Goal: Task Accomplishment & Management: Manage account settings

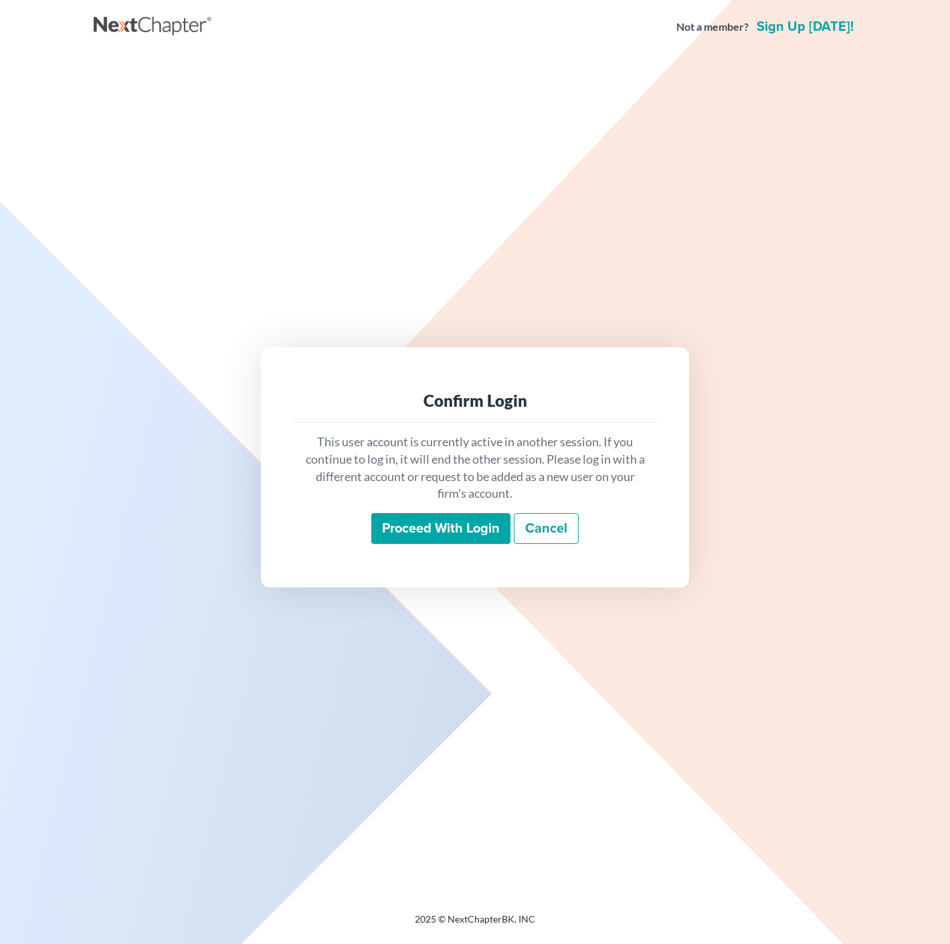
click at [466, 519] on input "Proceed with login" at bounding box center [440, 528] width 139 height 31
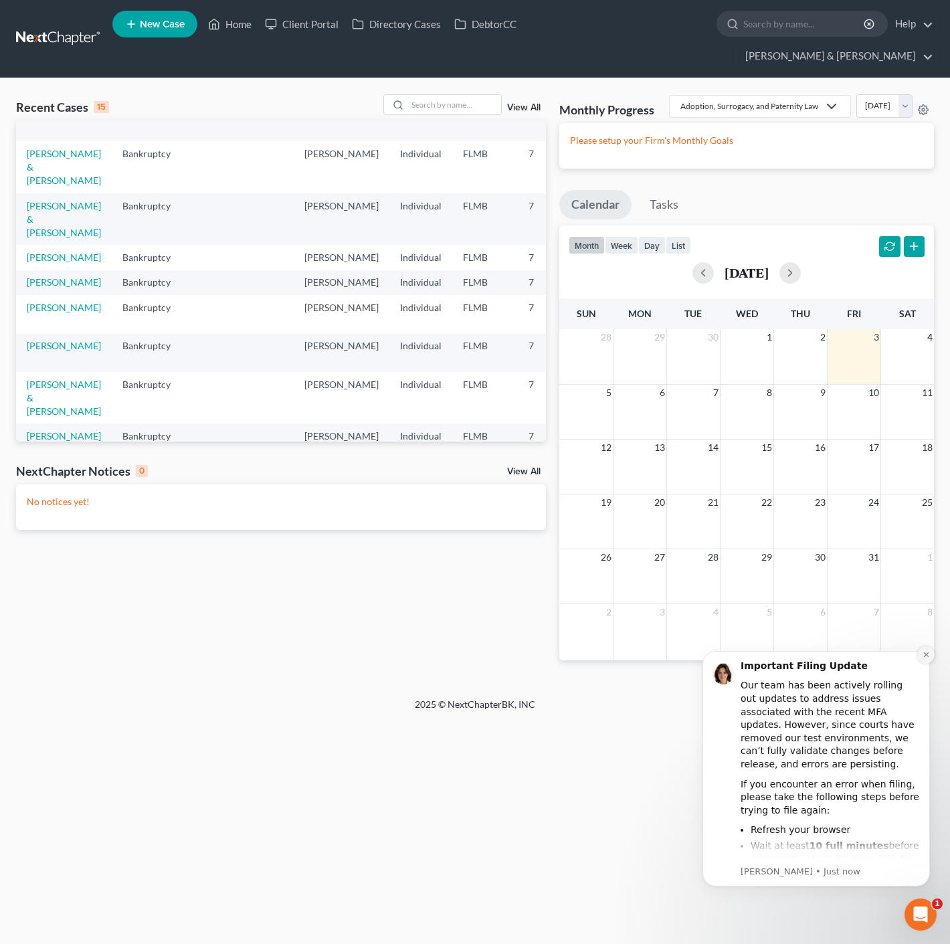
click at [926, 655] on icon "Dismiss notification" at bounding box center [926, 654] width 5 height 5
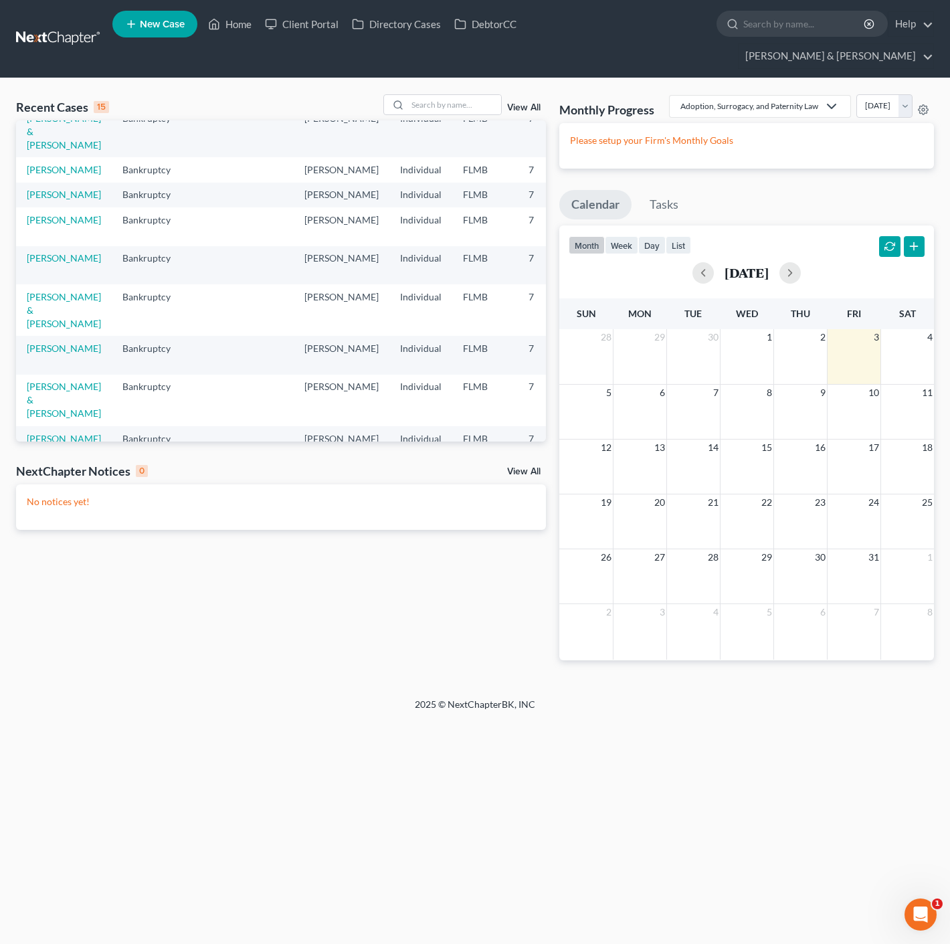
scroll to position [14, 0]
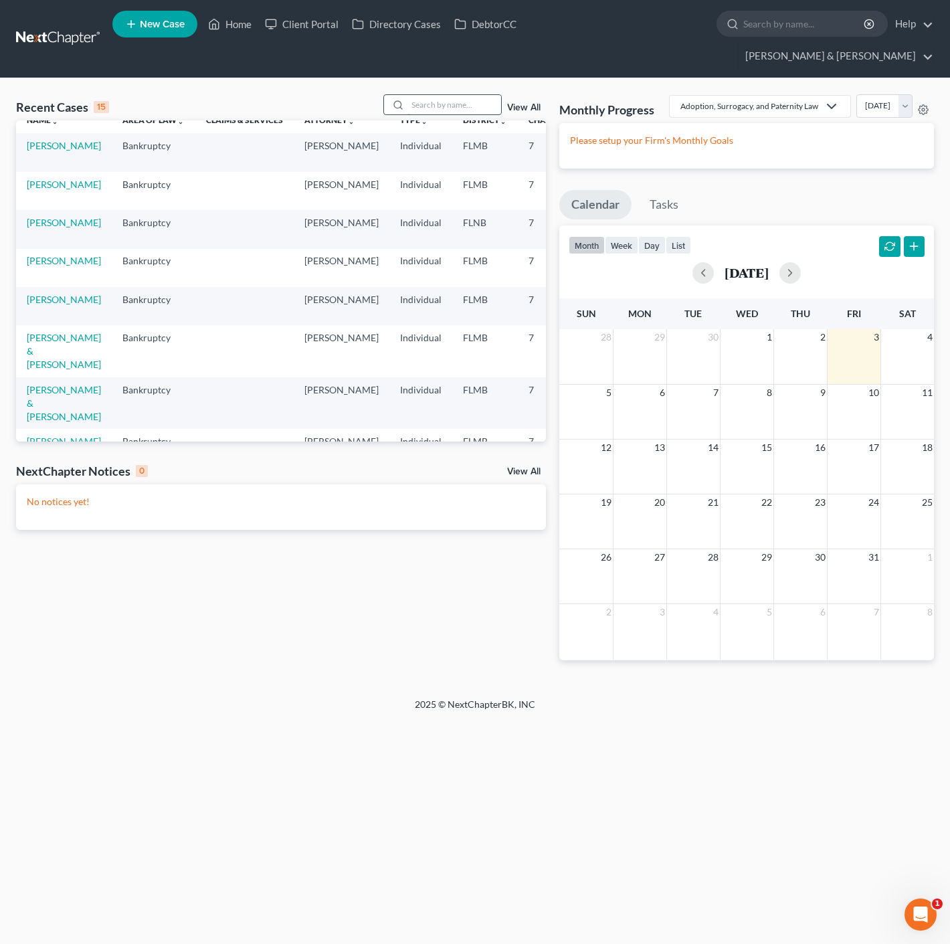
click at [444, 95] on input "search" at bounding box center [455, 104] width 94 height 19
type input "[PERSON_NAME]"
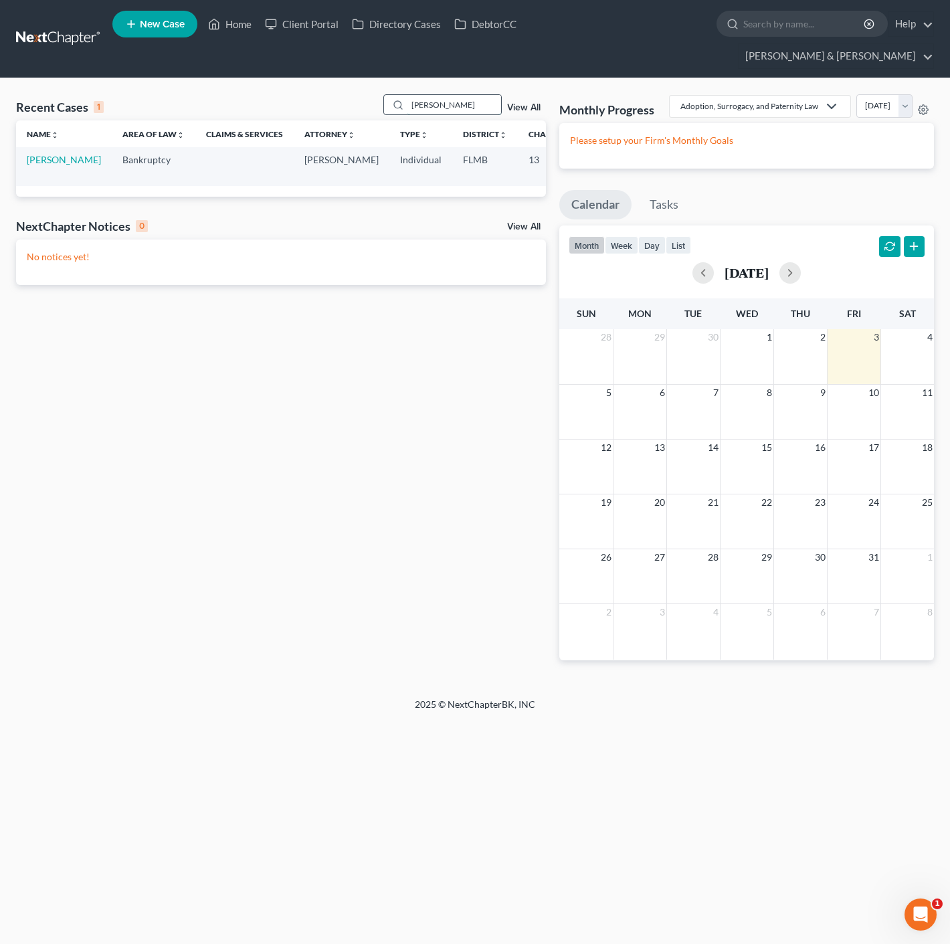
scroll to position [0, 0]
click at [43, 154] on link "[PERSON_NAME]" at bounding box center [64, 159] width 74 height 11
click at [40, 154] on link "[PERSON_NAME]" at bounding box center [64, 159] width 74 height 11
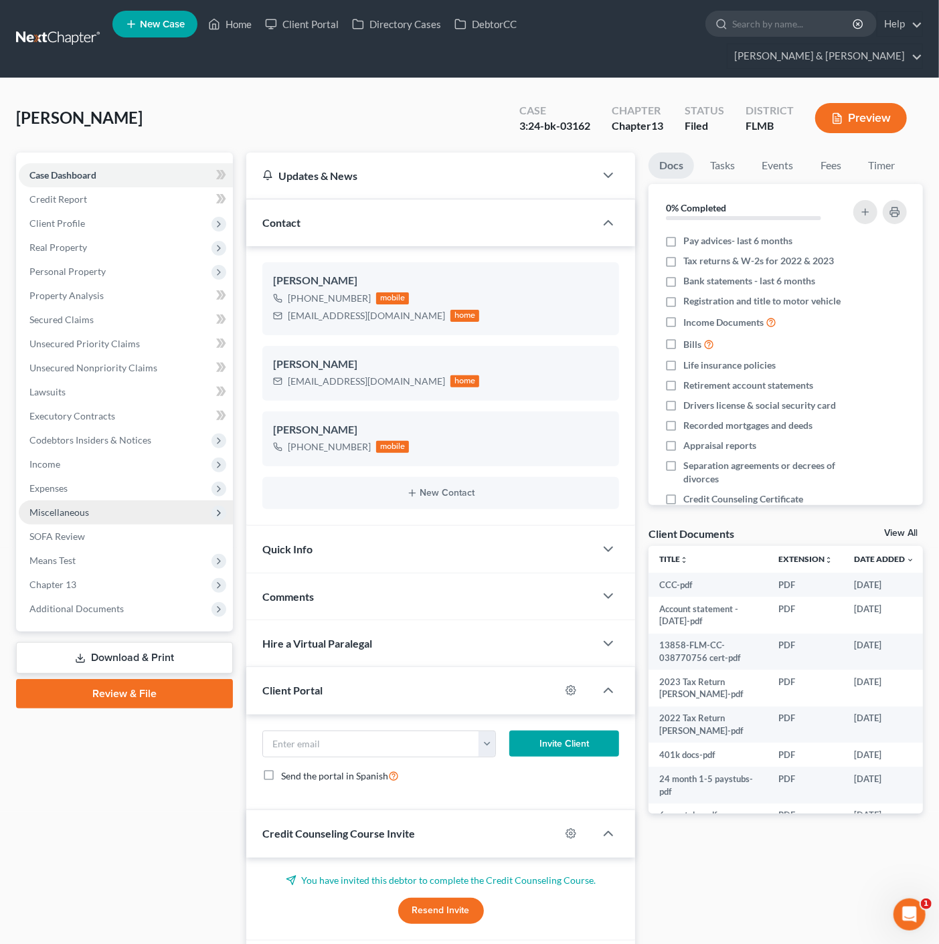
click at [119, 501] on span "Miscellaneous" at bounding box center [126, 513] width 214 height 24
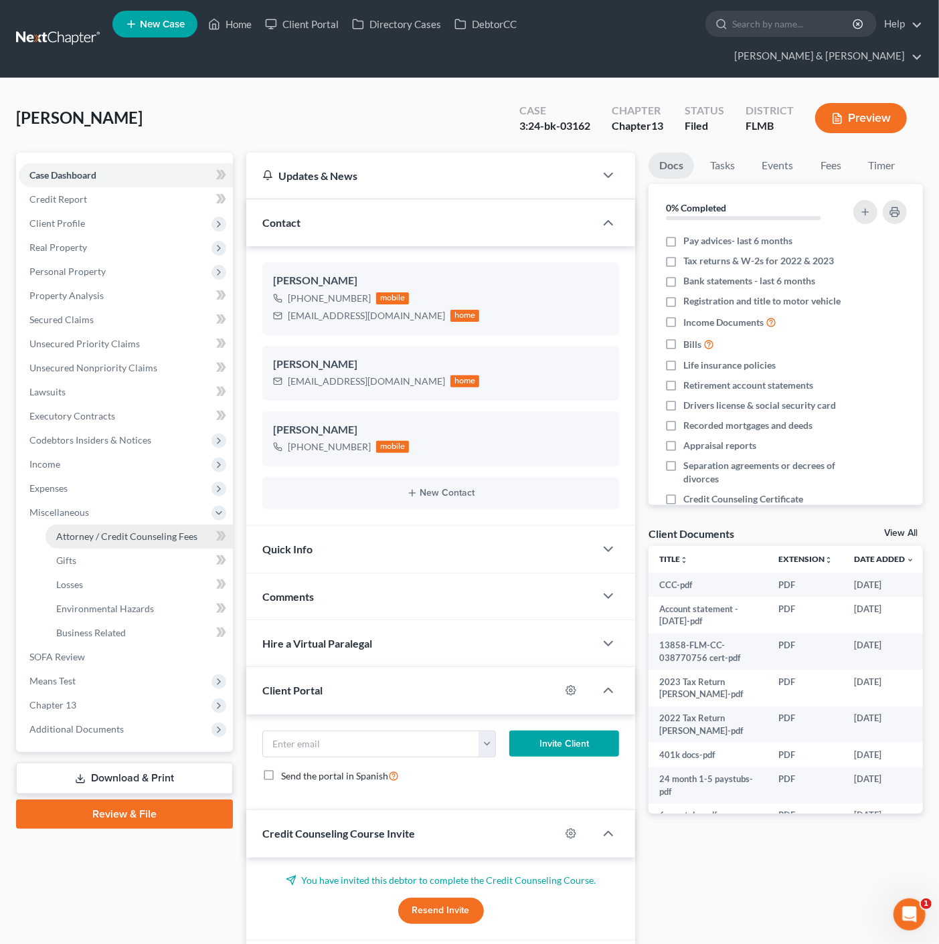
click at [124, 531] on span "Attorney / Credit Counseling Fees" at bounding box center [126, 536] width 141 height 11
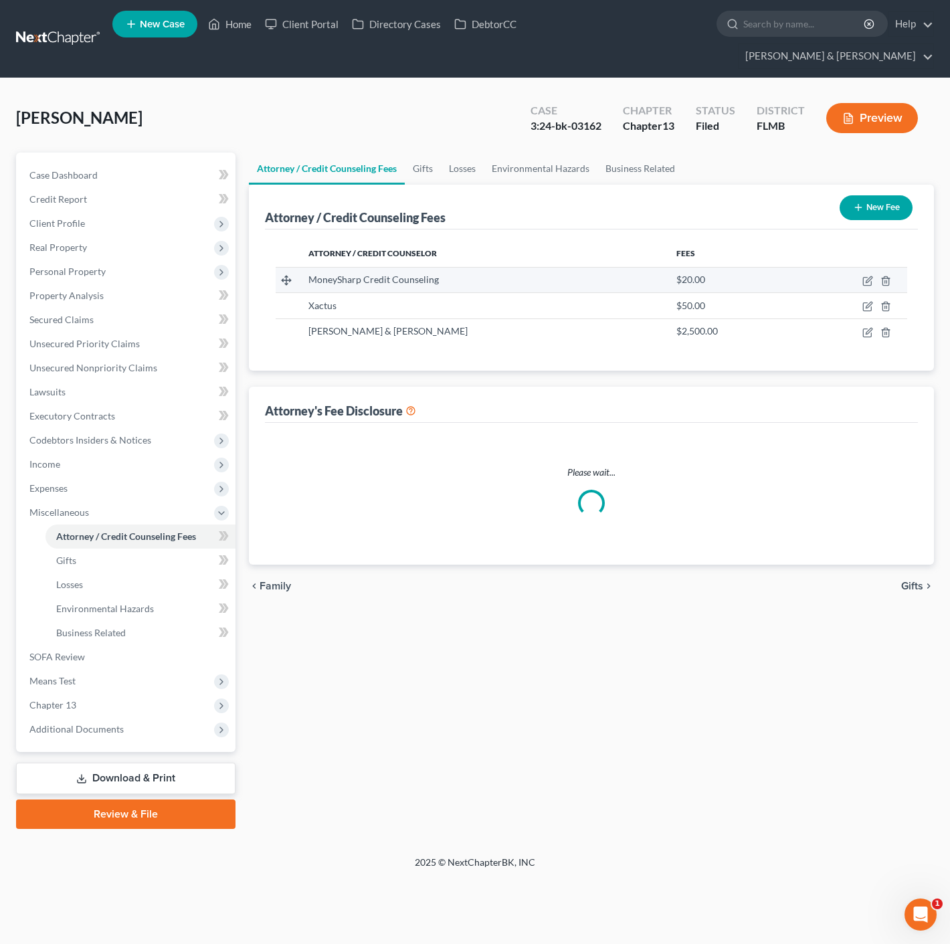
select select "0"
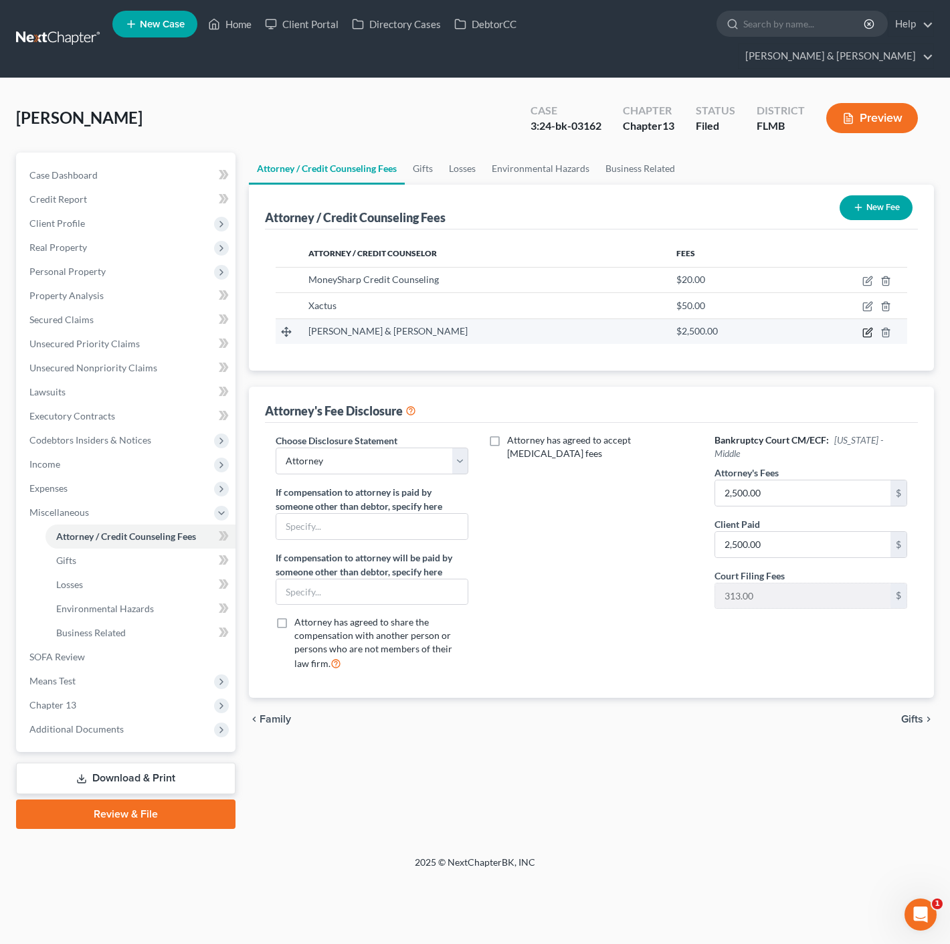
click at [867, 327] on icon "button" at bounding box center [868, 332] width 11 height 11
select select "9"
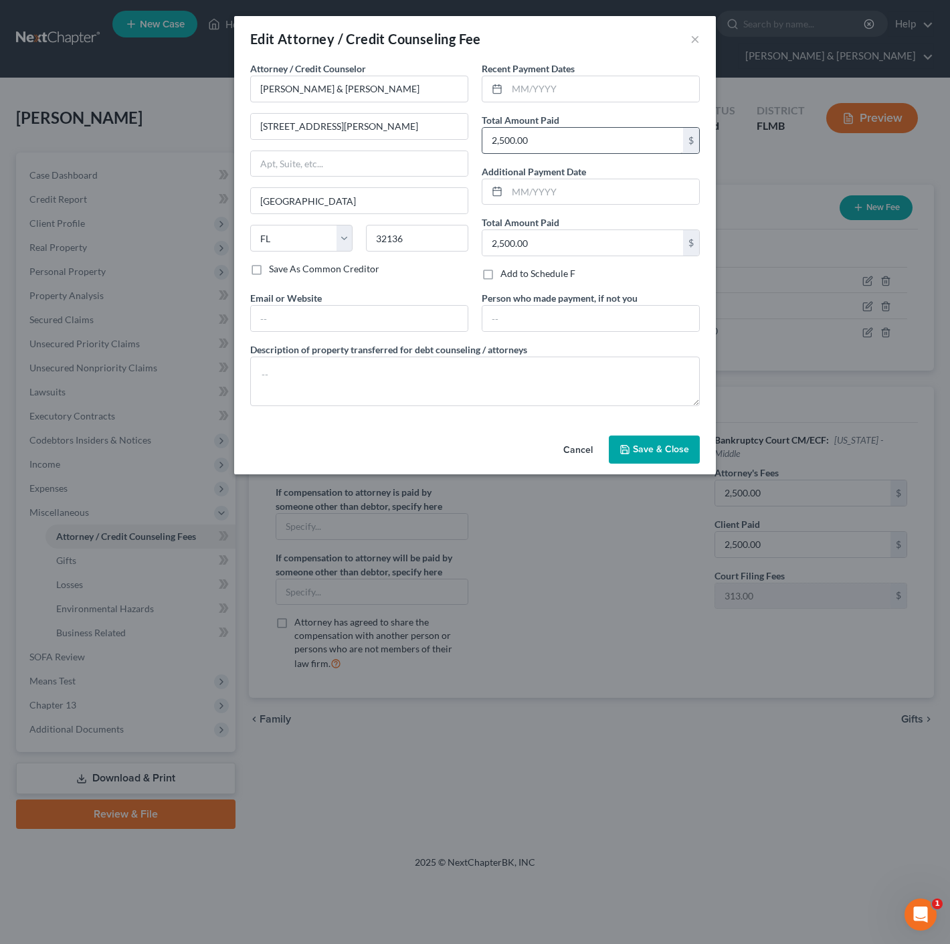
drag, startPoint x: 551, startPoint y: 126, endPoint x: 489, endPoint y: 139, distance: 63.7
click at [489, 139] on div "2,500.00 $" at bounding box center [591, 140] width 218 height 27
type input "2"
type input "5,000.00"
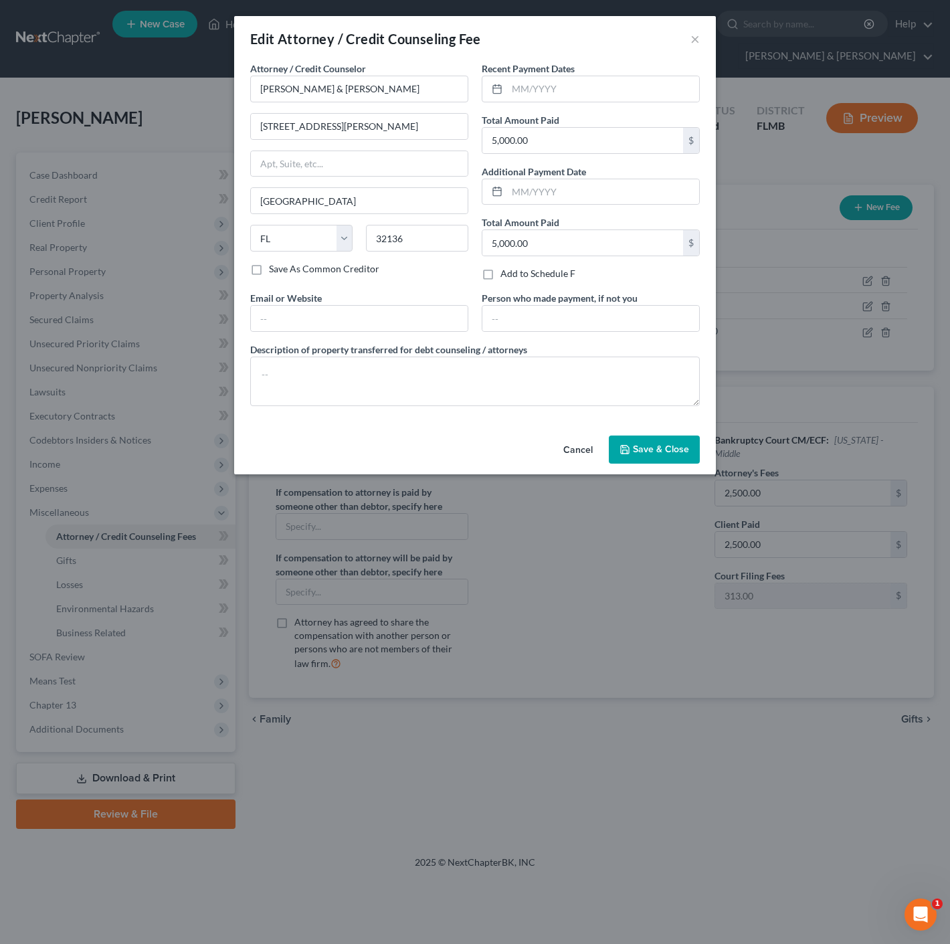
click at [670, 456] on button "Save & Close" at bounding box center [654, 450] width 91 height 28
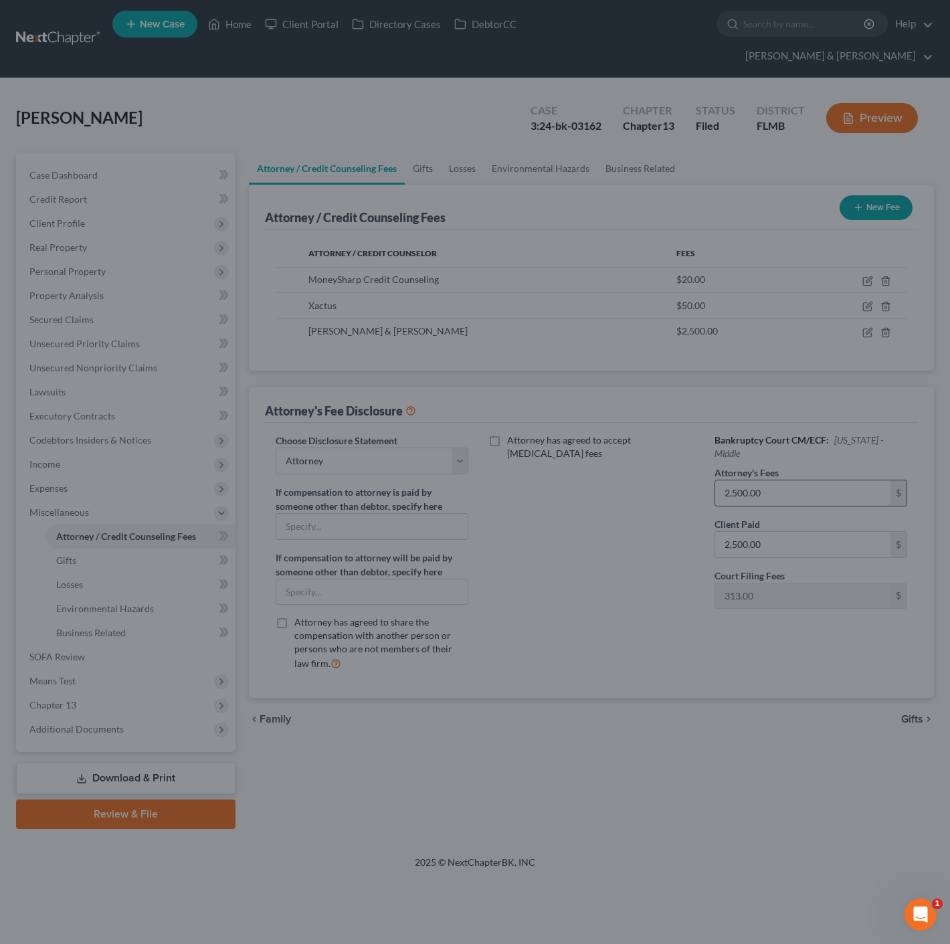
click at [764, 481] on input "2,500.00" at bounding box center [802, 493] width 175 height 25
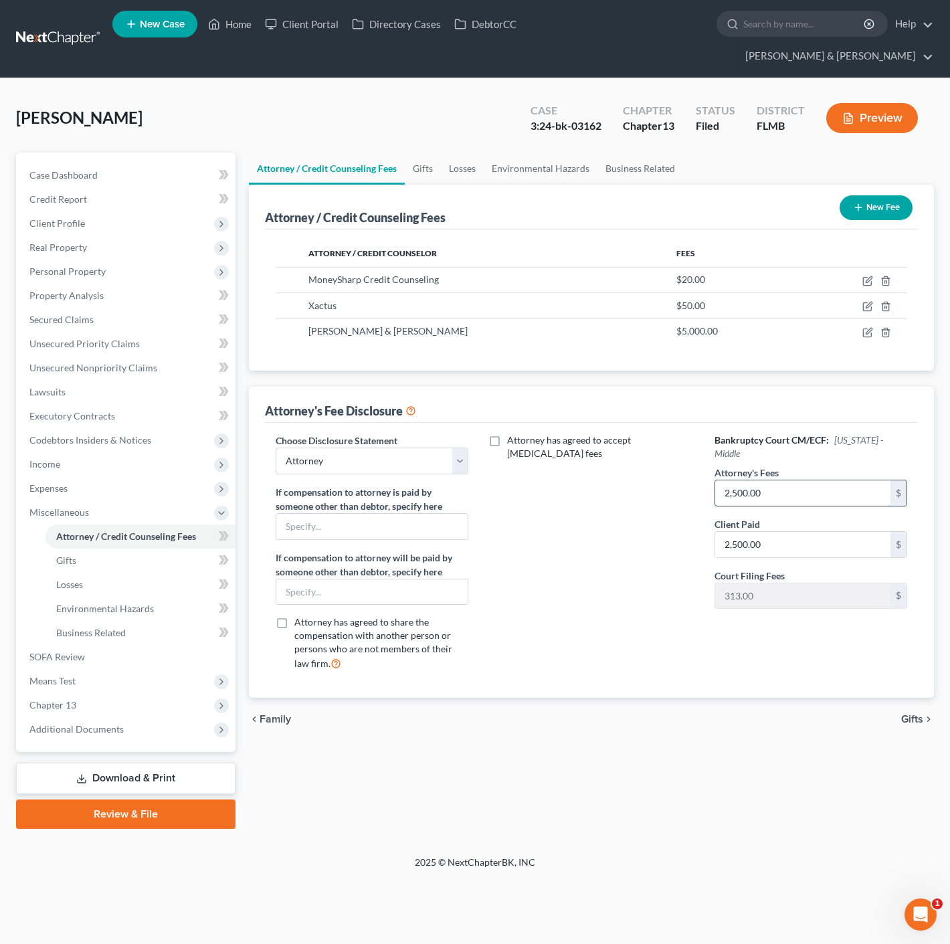
type input "2"
type input "5,000.00"
click at [618, 544] on div "Attorney has agreed to accept [MEDICAL_DATA] fees" at bounding box center [592, 558] width 220 height 248
click at [855, 103] on button "Preview" at bounding box center [872, 118] width 92 height 30
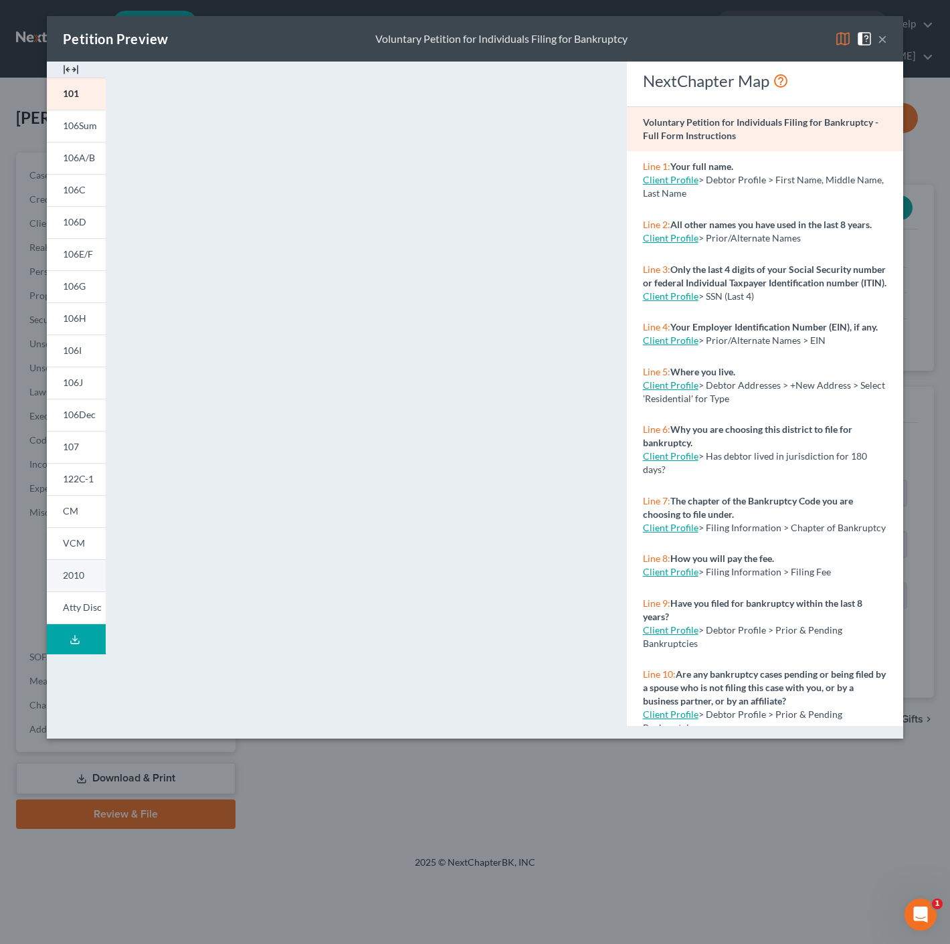
click at [77, 572] on span "2010" at bounding box center [73, 575] width 21 height 11
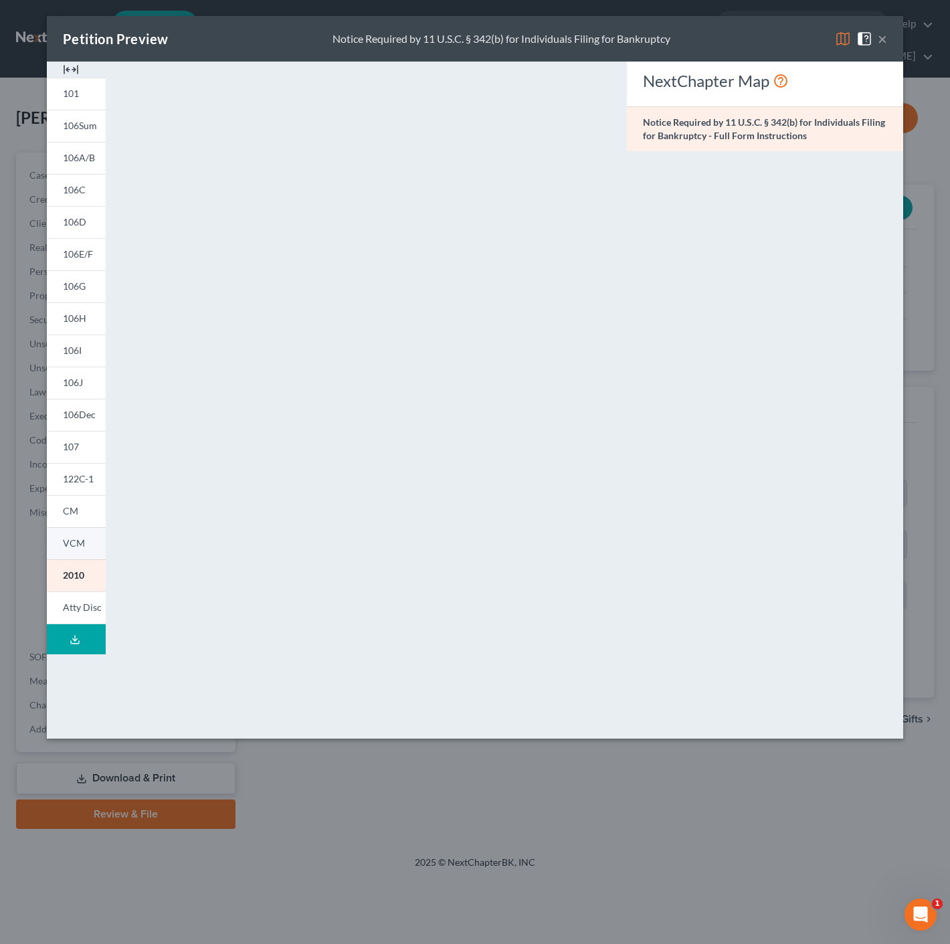
click at [80, 538] on span "VCM" at bounding box center [74, 542] width 22 height 11
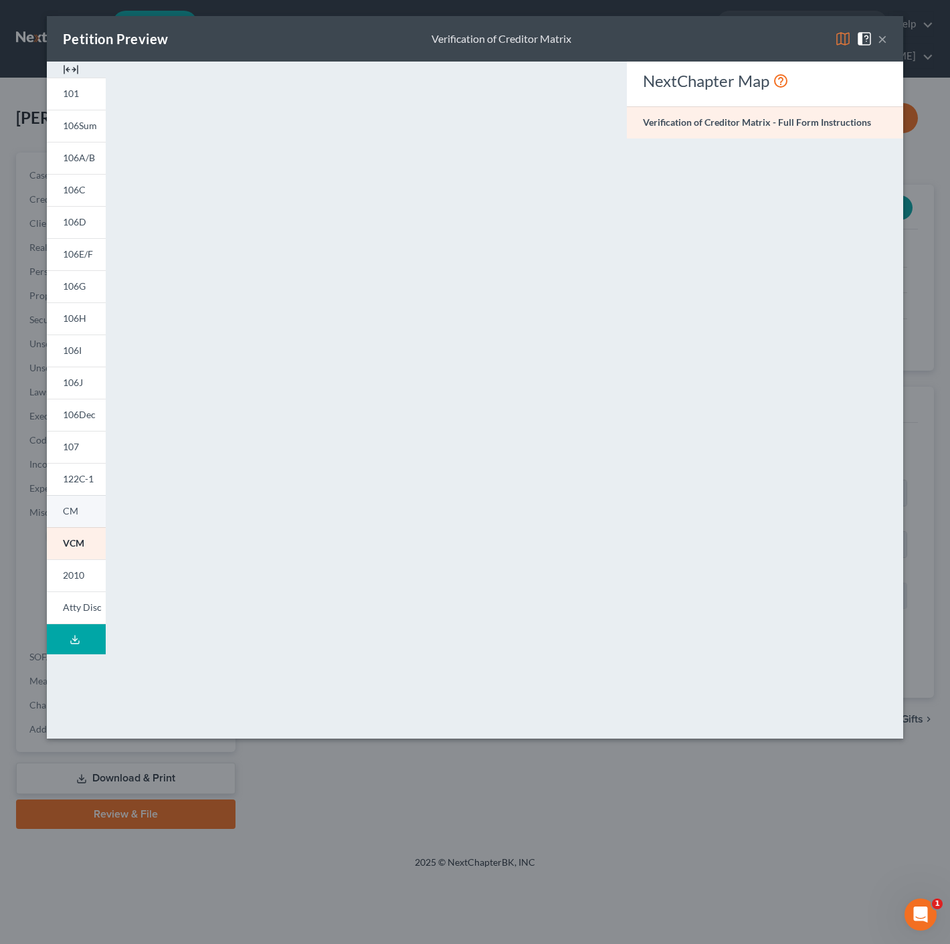
click at [89, 507] on link "CM" at bounding box center [76, 511] width 59 height 32
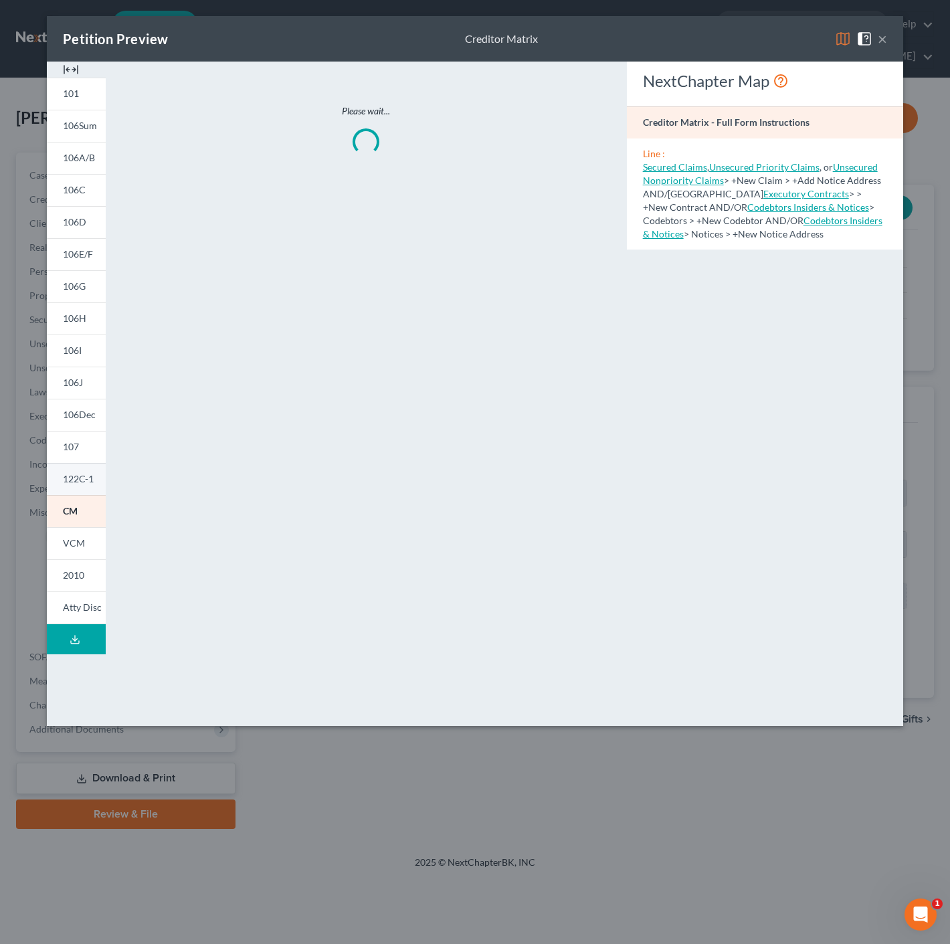
click at [91, 481] on span "122C-1" at bounding box center [78, 478] width 31 height 11
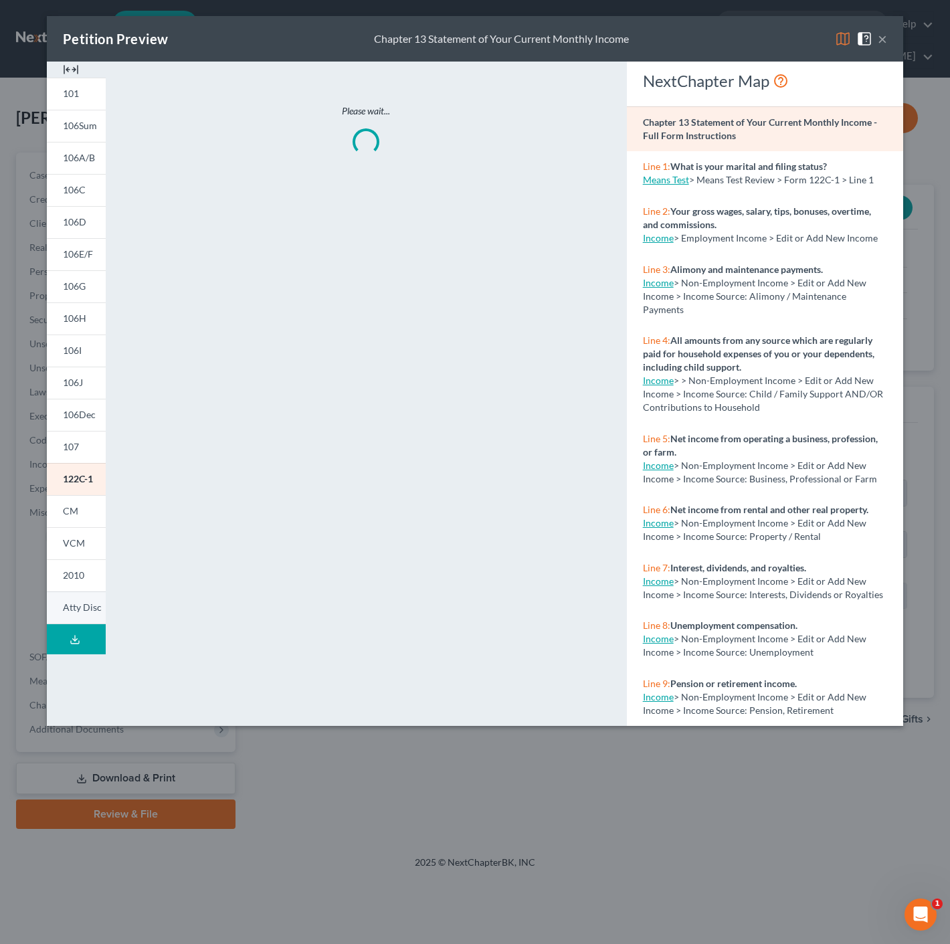
click at [85, 596] on link "Atty Disc" at bounding box center [76, 608] width 59 height 33
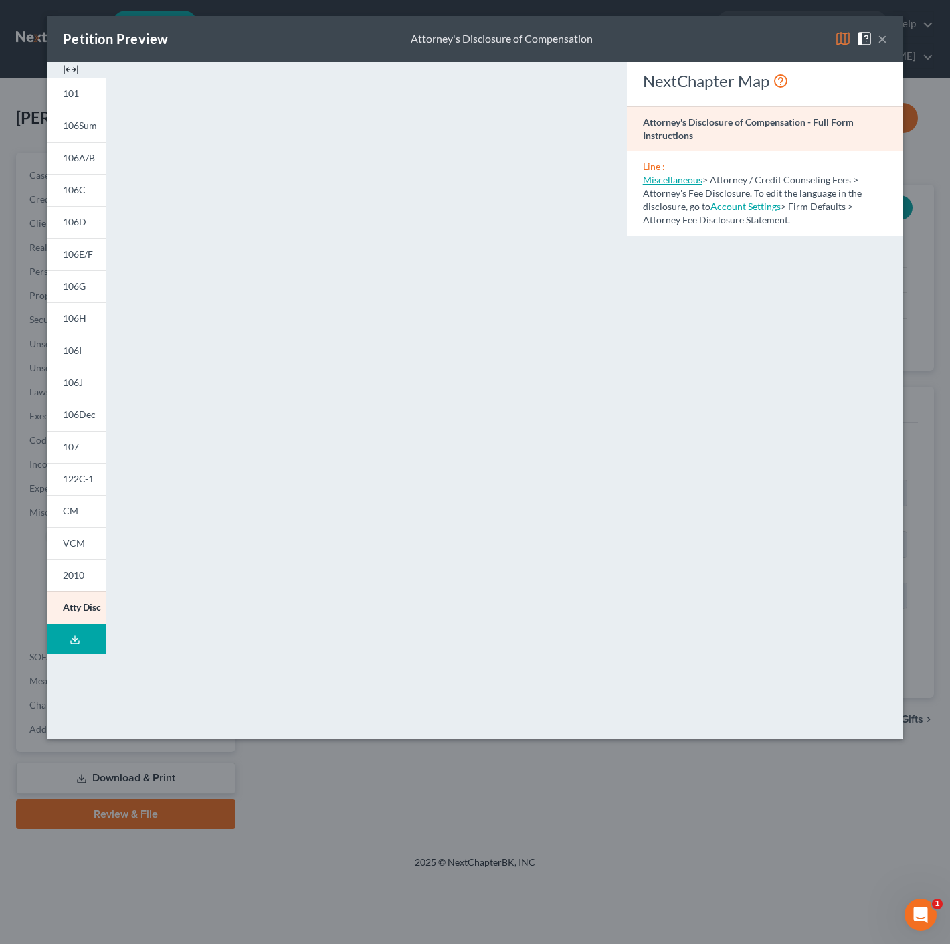
click at [884, 32] on button "×" at bounding box center [882, 39] width 9 height 16
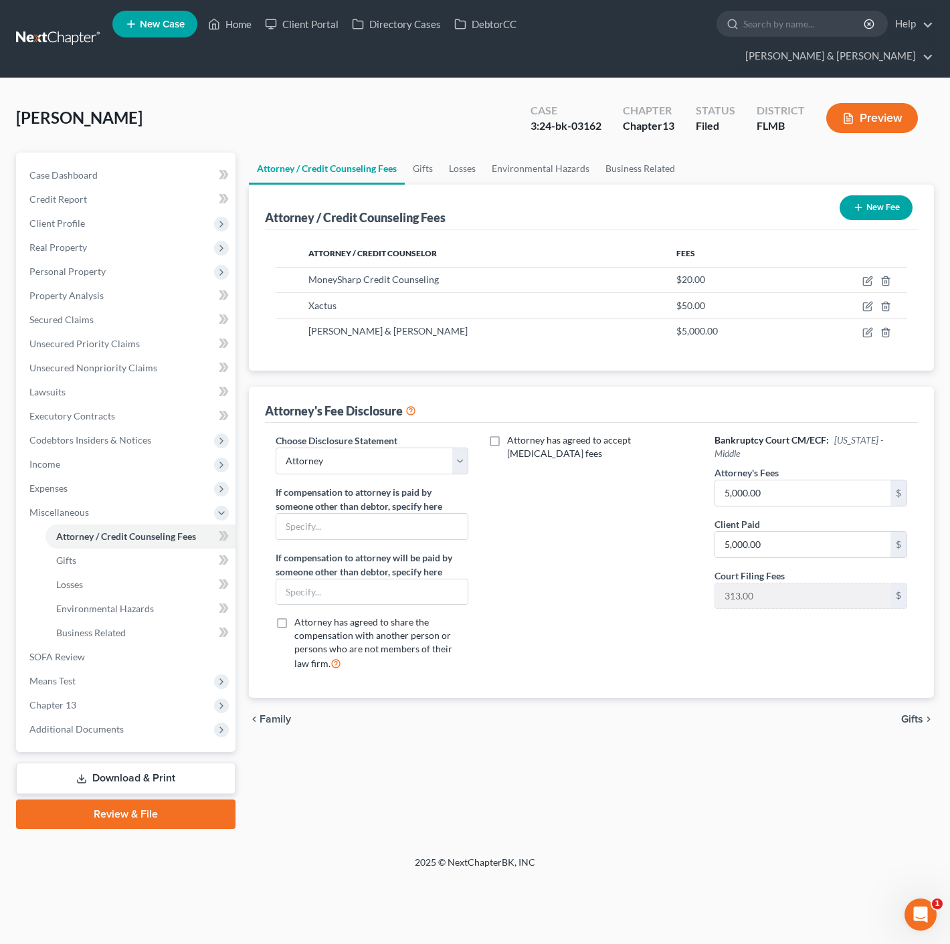
click at [115, 763] on link "Download & Print" at bounding box center [126, 778] width 220 height 31
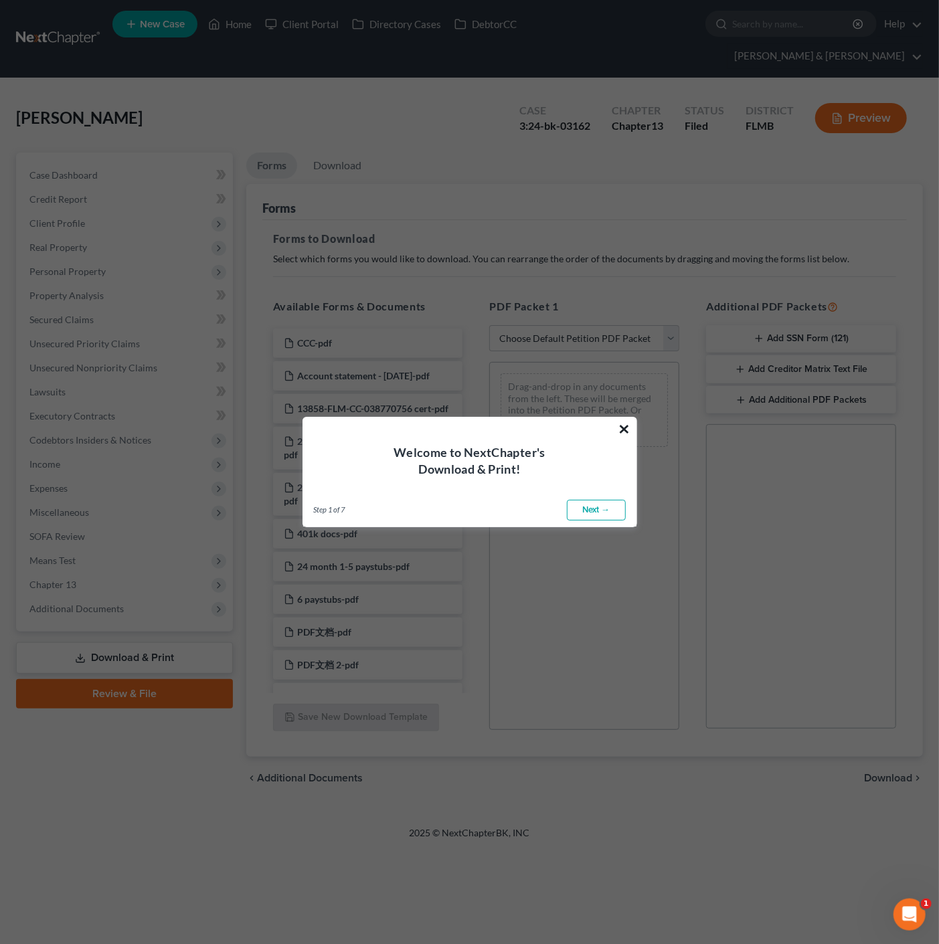
click at [624, 425] on button "×" at bounding box center [624, 428] width 13 height 21
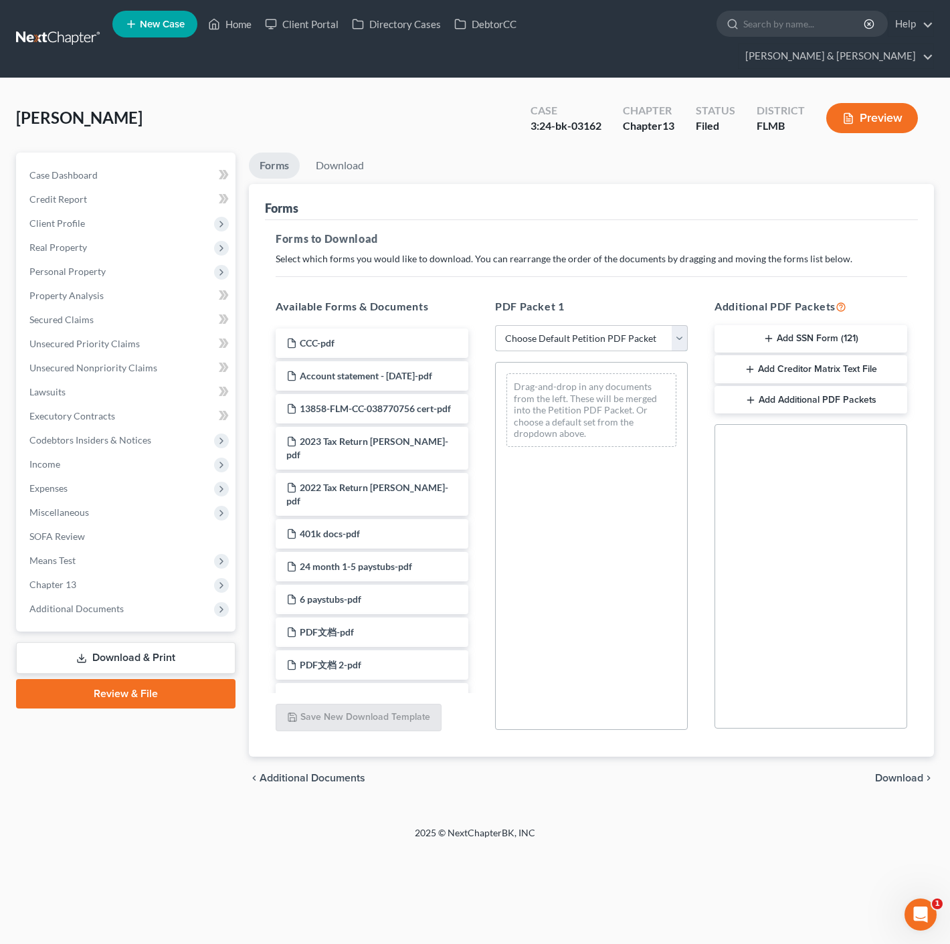
click at [638, 325] on select "Choose Default Petition PDF Packet Complete Bankruptcy Petition (all forms and …" at bounding box center [591, 338] width 193 height 27
select select "2"
click at [495, 325] on select "Choose Default Petition PDF Packet Complete Bankruptcy Petition (all forms and …" at bounding box center [591, 338] width 193 height 27
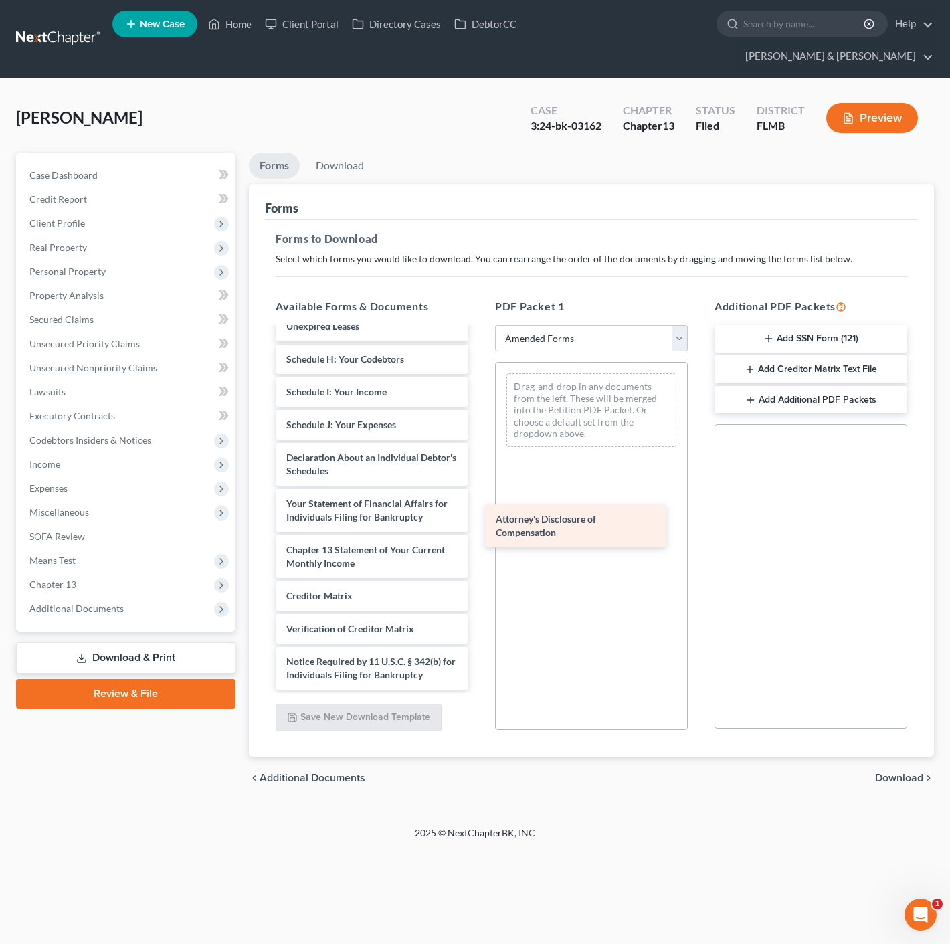
scroll to position [293, 0]
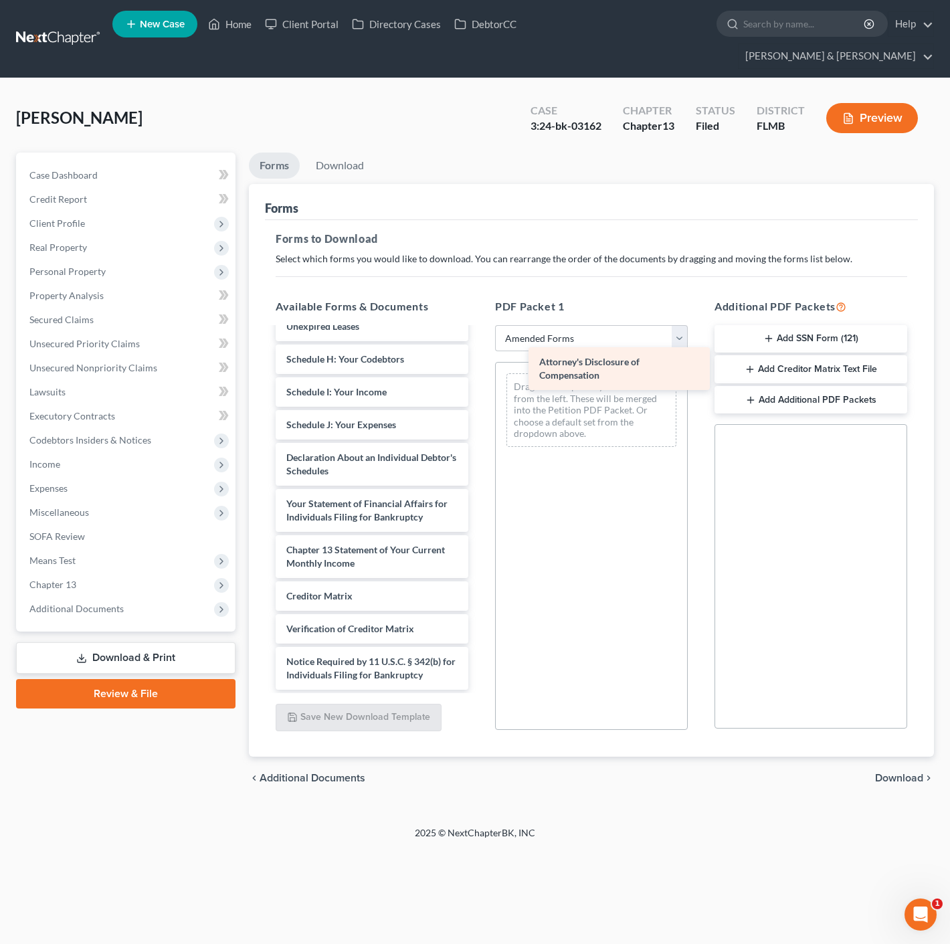
drag, startPoint x: 368, startPoint y: 638, endPoint x: 621, endPoint y: 363, distance: 373.7
click at [479, 363] on div "Attorney's Disclosure of Compensation Voluntary Petition for Individuals Filing…" at bounding box center [372, 369] width 214 height 642
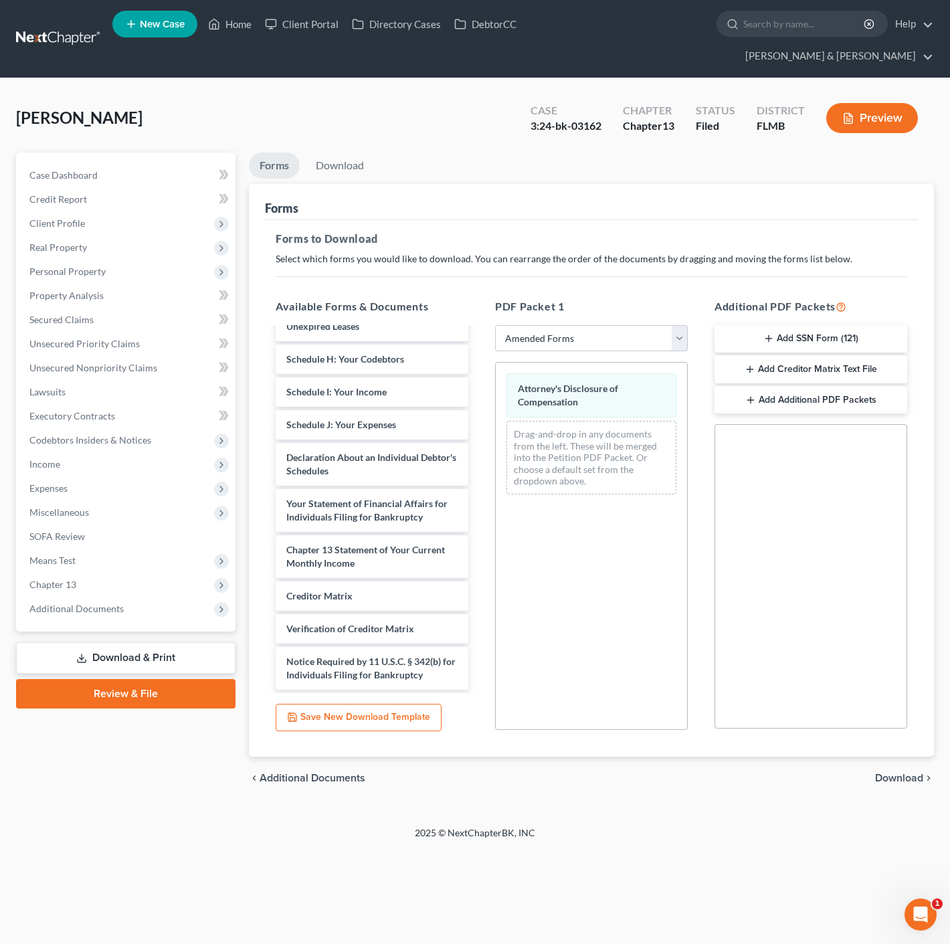
click at [919, 773] on span "Download" at bounding box center [899, 778] width 48 height 11
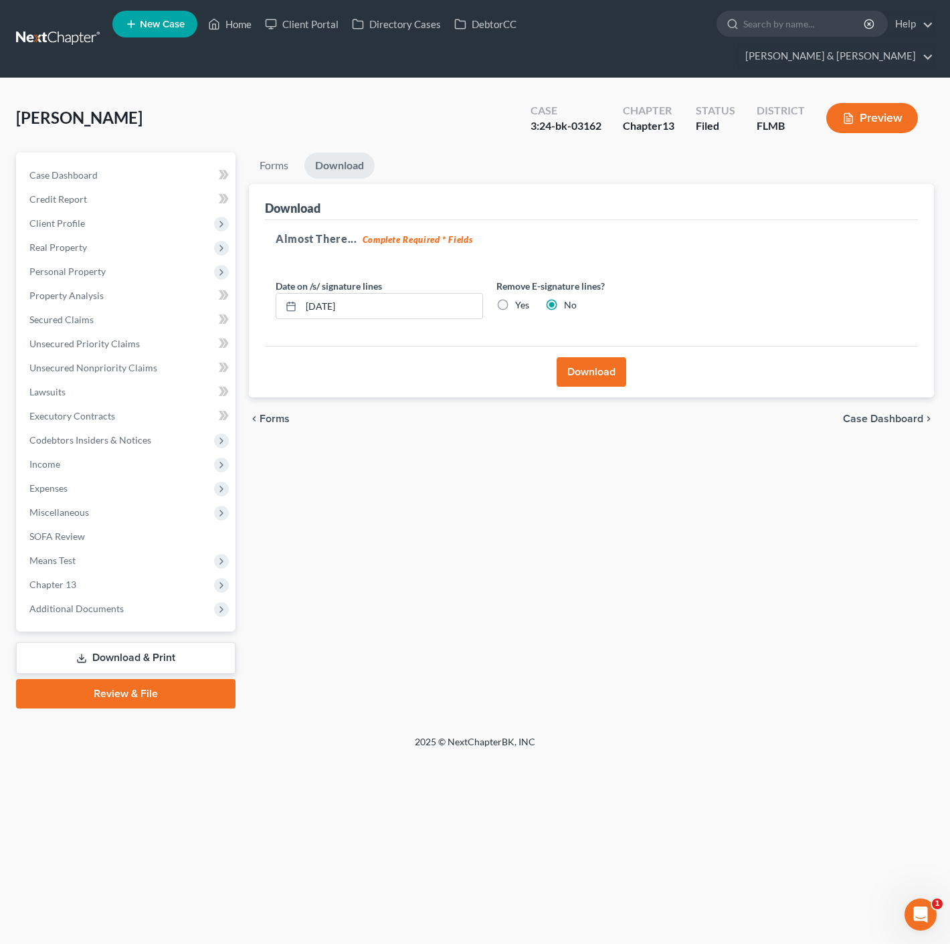
click at [579, 357] on button "Download" at bounding box center [592, 371] width 70 height 29
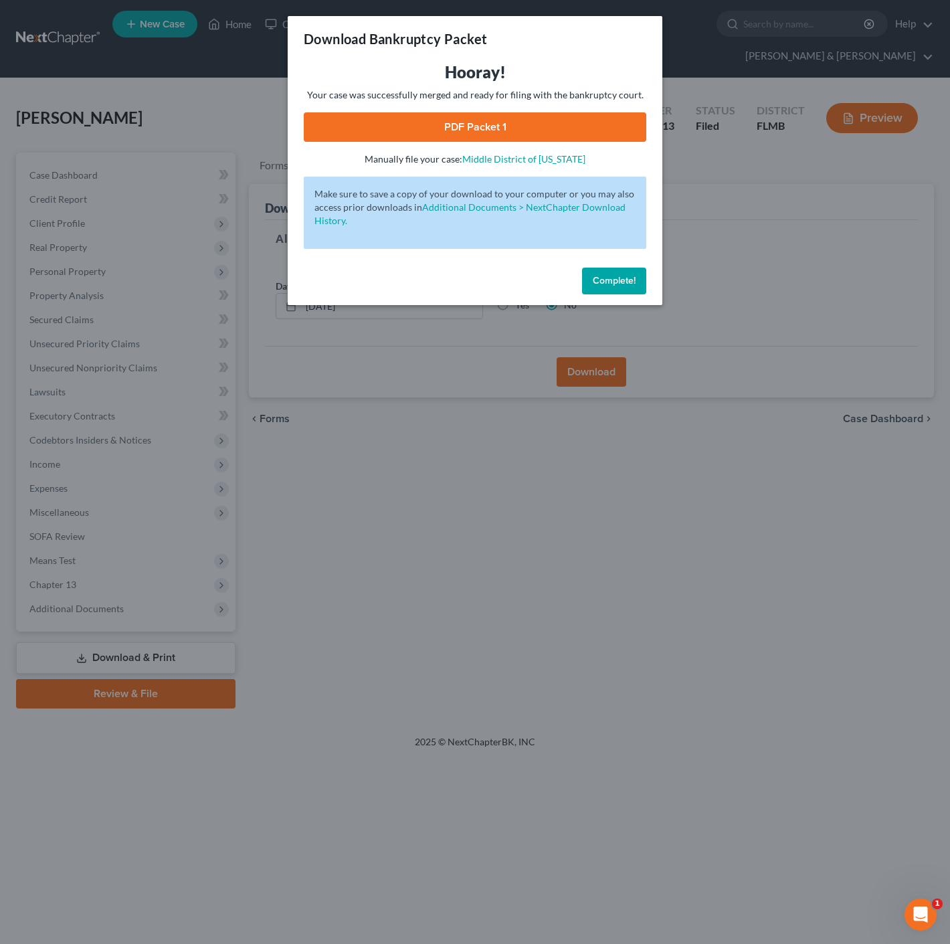
click at [606, 278] on span "Complete!" at bounding box center [614, 280] width 43 height 11
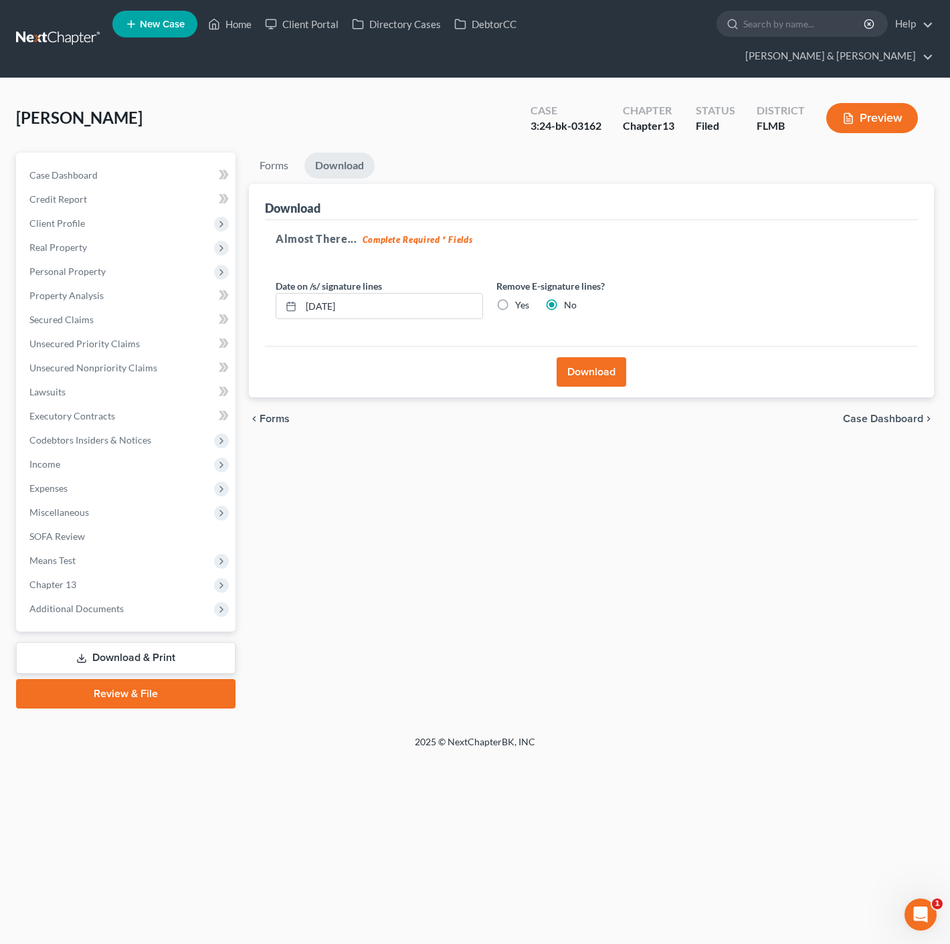
click at [332, 806] on div "Home New Case Client Portal Directory Cases DebtorCC [PERSON_NAME] & Knight [EM…" at bounding box center [475, 472] width 950 height 944
click at [572, 357] on button "Download" at bounding box center [592, 371] width 70 height 29
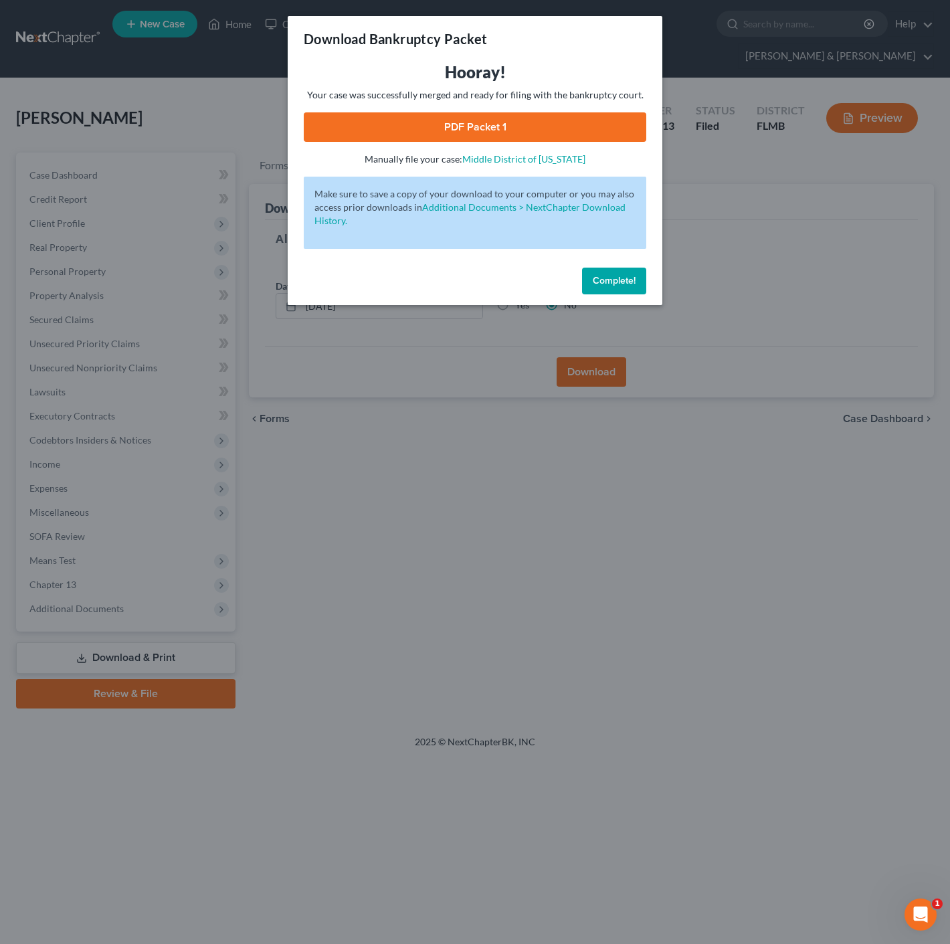
click at [568, 127] on link "PDF Packet 1" at bounding box center [475, 126] width 343 height 29
click at [594, 282] on span "Complete!" at bounding box center [614, 280] width 43 height 11
